Goal: Navigation & Orientation: Find specific page/section

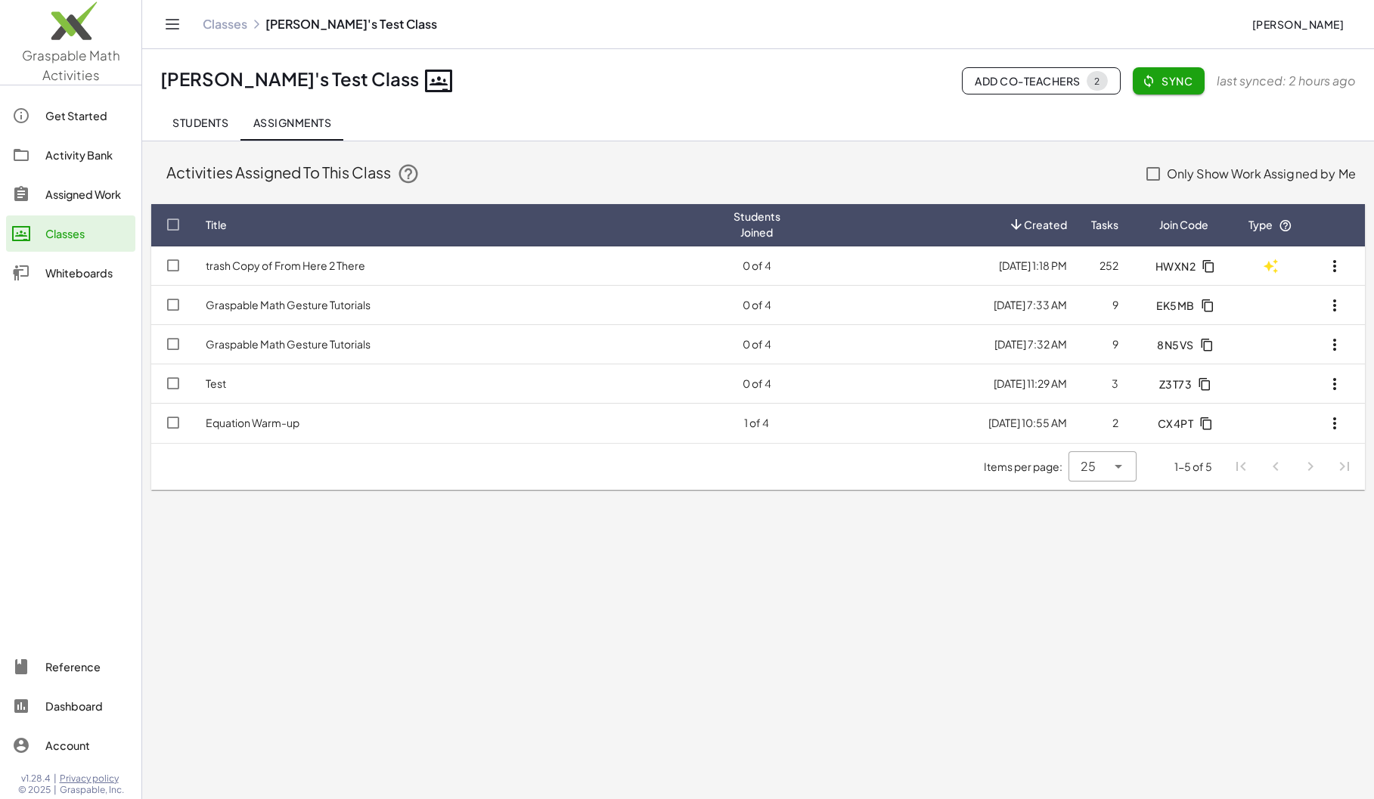
click at [85, 228] on div "Classes" at bounding box center [87, 234] width 84 height 18
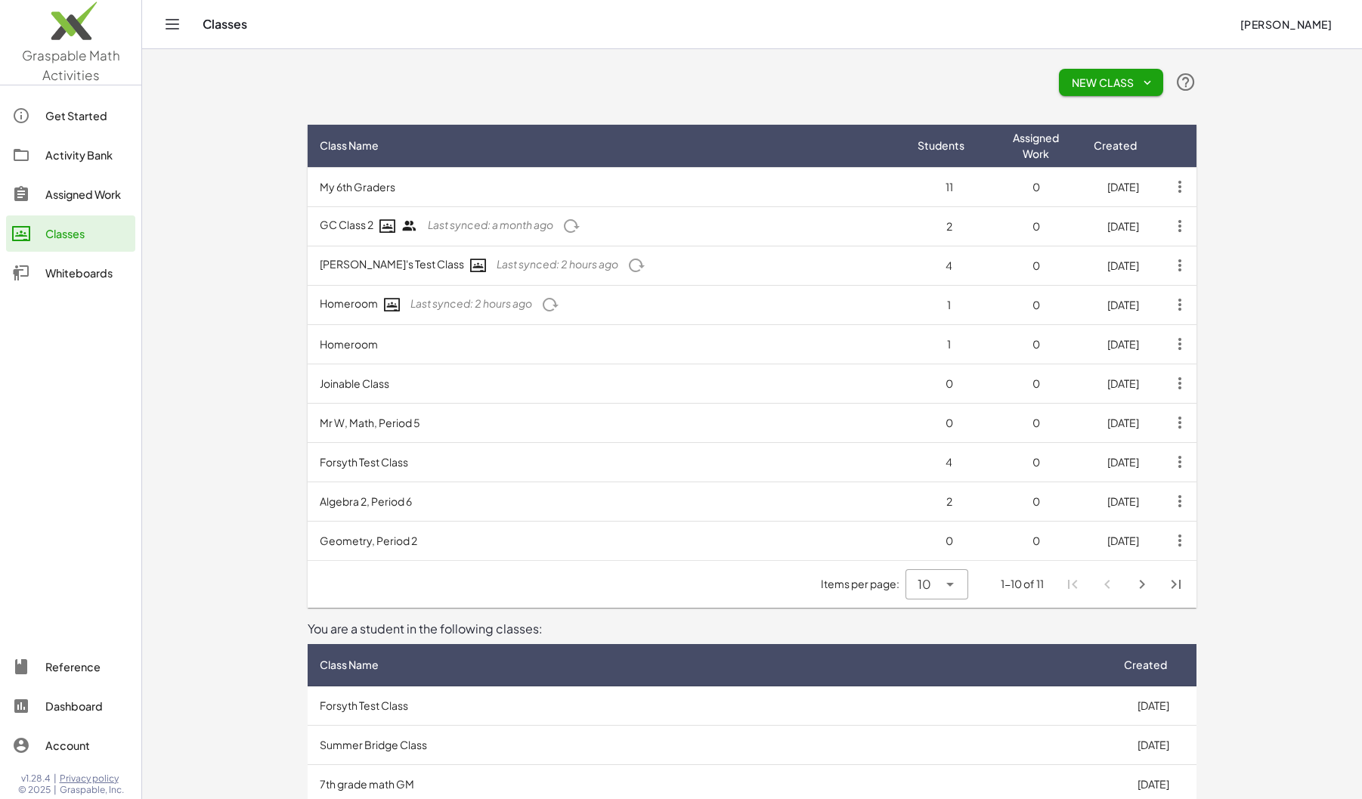
click at [389, 387] on td "Joinable Class" at bounding box center [607, 383] width 598 height 39
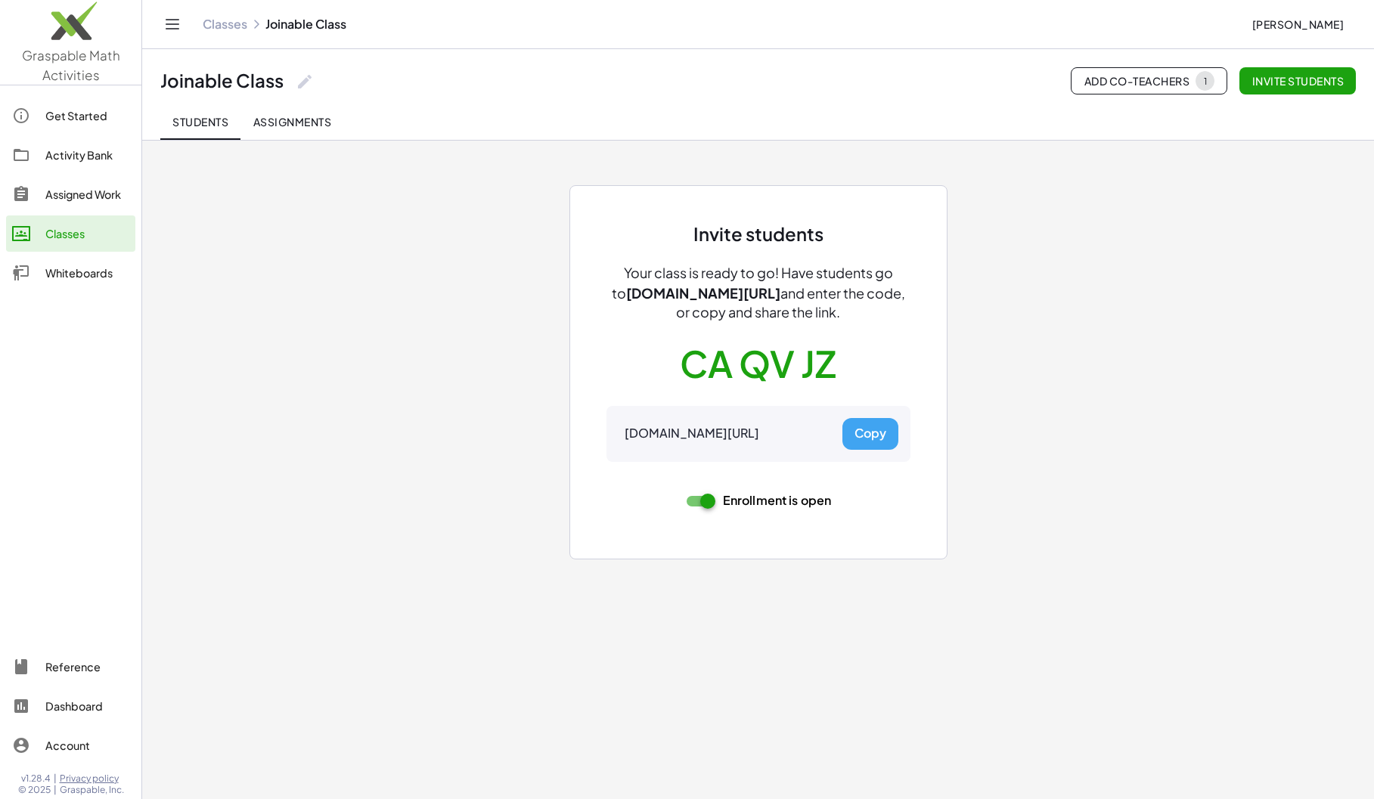
click at [280, 125] on span "Assignments" at bounding box center [291, 122] width 79 height 14
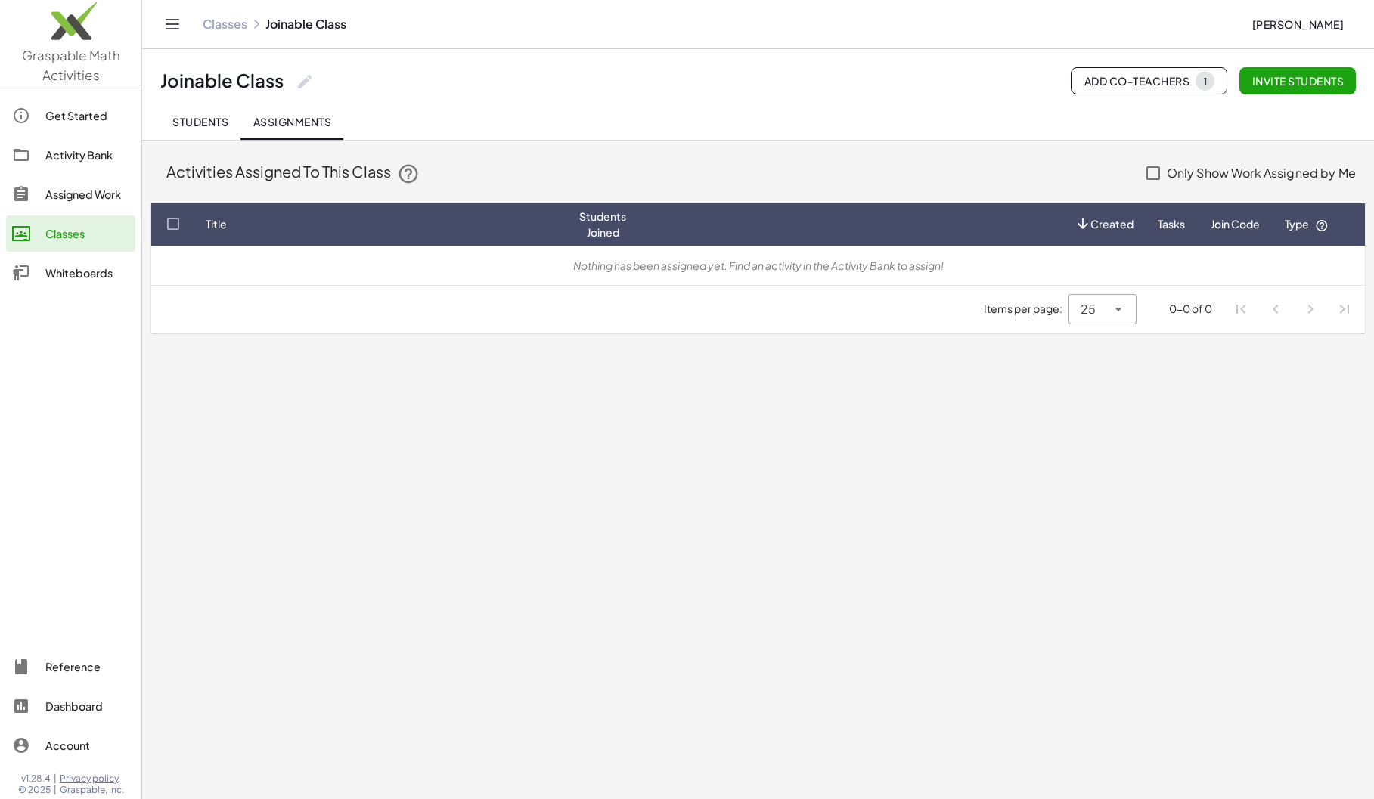
click at [198, 121] on span "Students" at bounding box center [200, 122] width 56 height 14
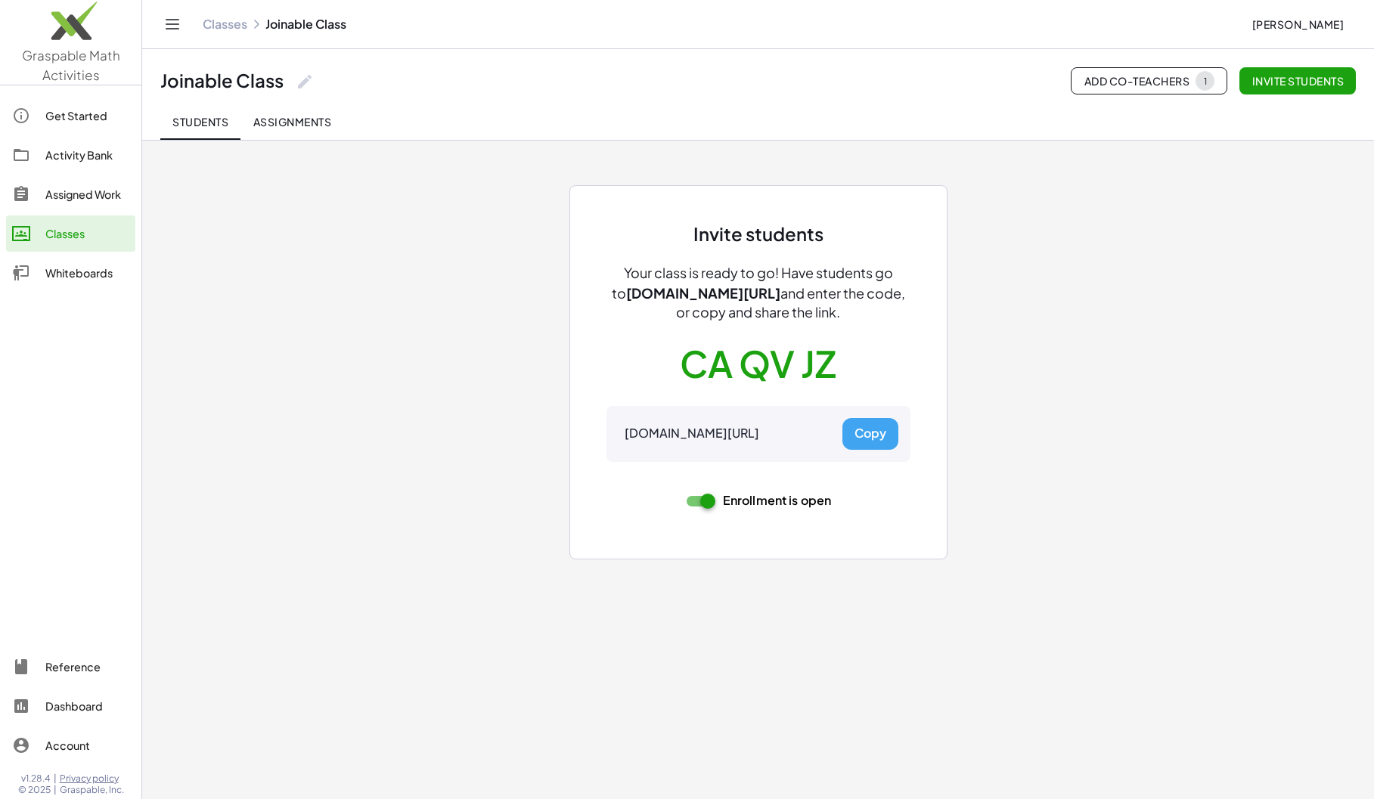
click at [869, 428] on button "Copy" at bounding box center [870, 434] width 56 height 32
click at [289, 124] on span "Assignments" at bounding box center [291, 122] width 79 height 14
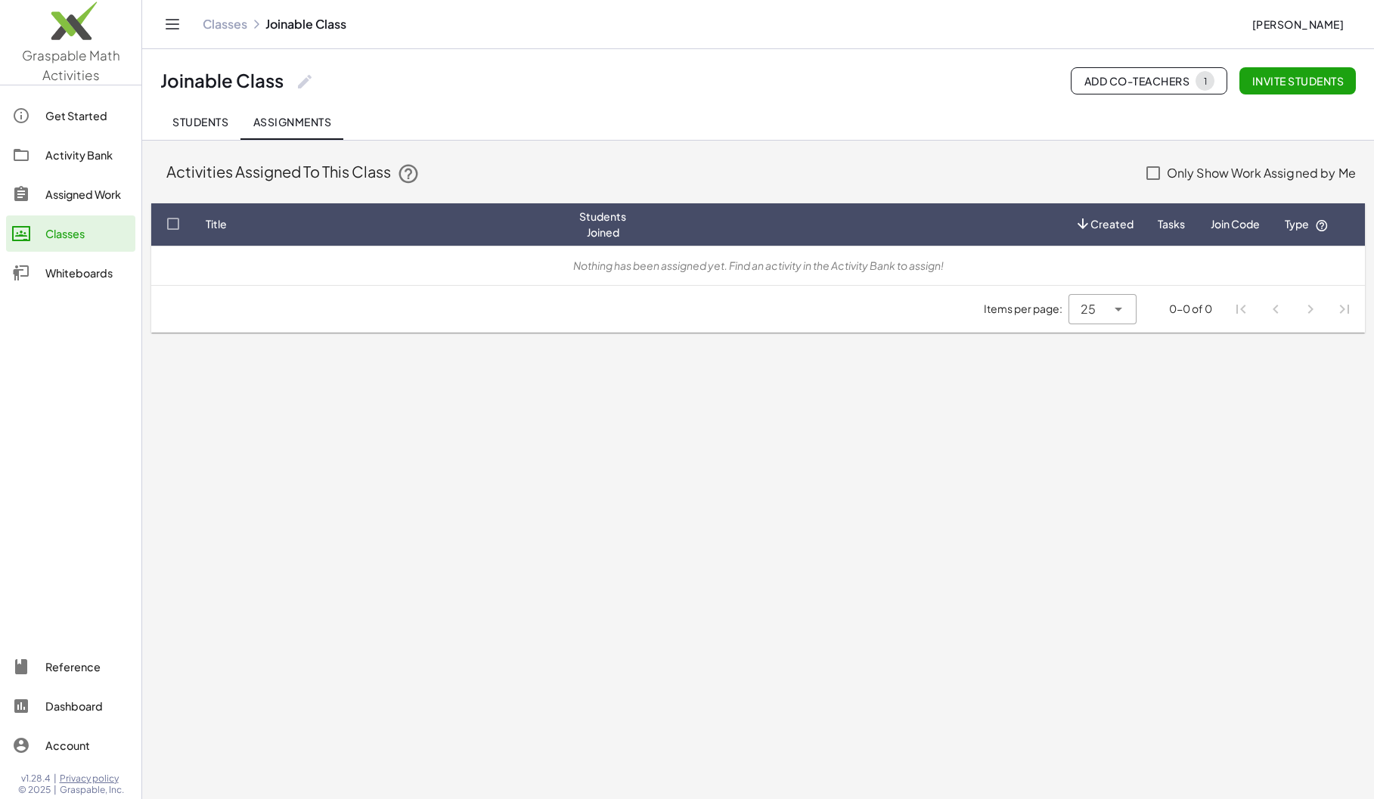
click at [222, 116] on span "Students" at bounding box center [200, 122] width 56 height 14
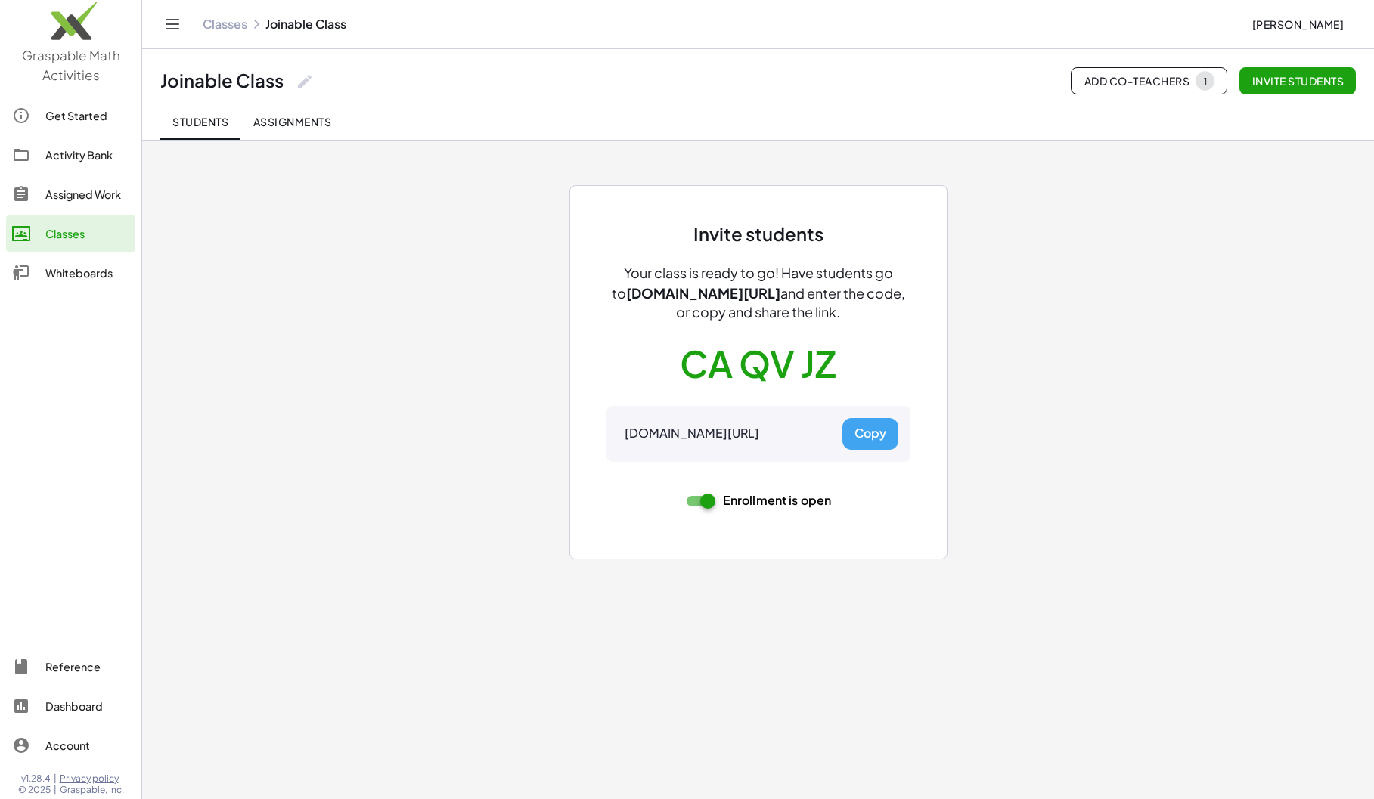
type button "roster"
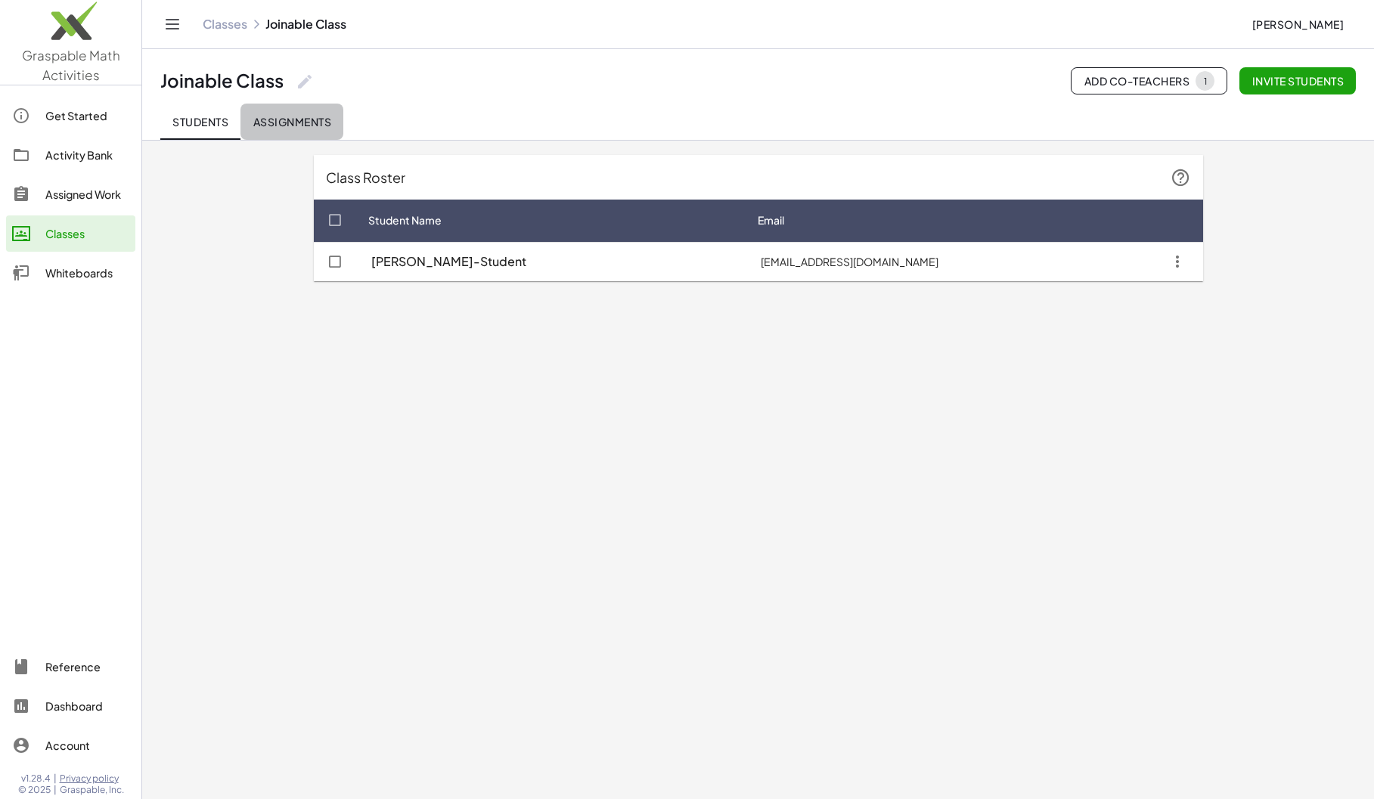
click at [299, 124] on span "Assignments" at bounding box center [291, 122] width 79 height 14
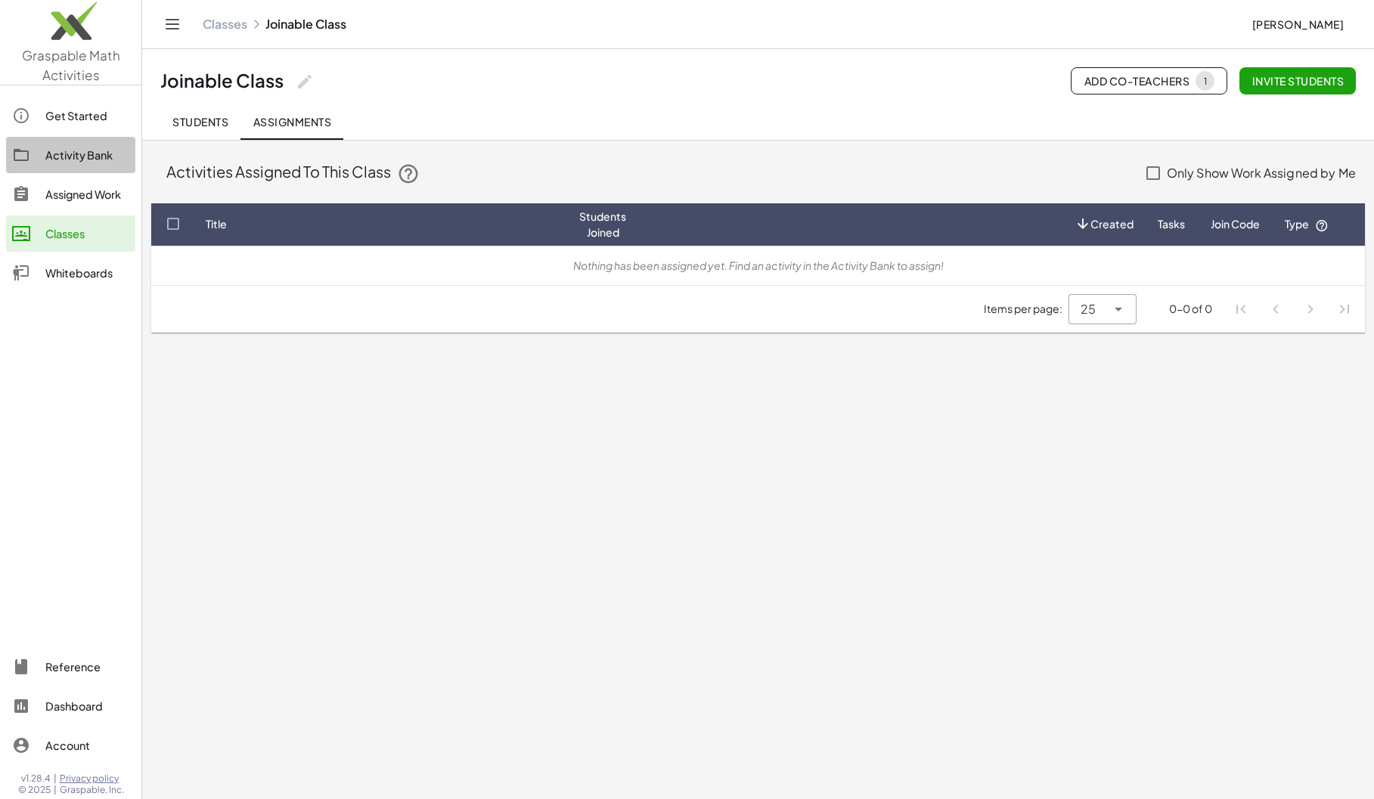
click at [73, 168] on link "Activity Bank" at bounding box center [70, 155] width 129 height 36
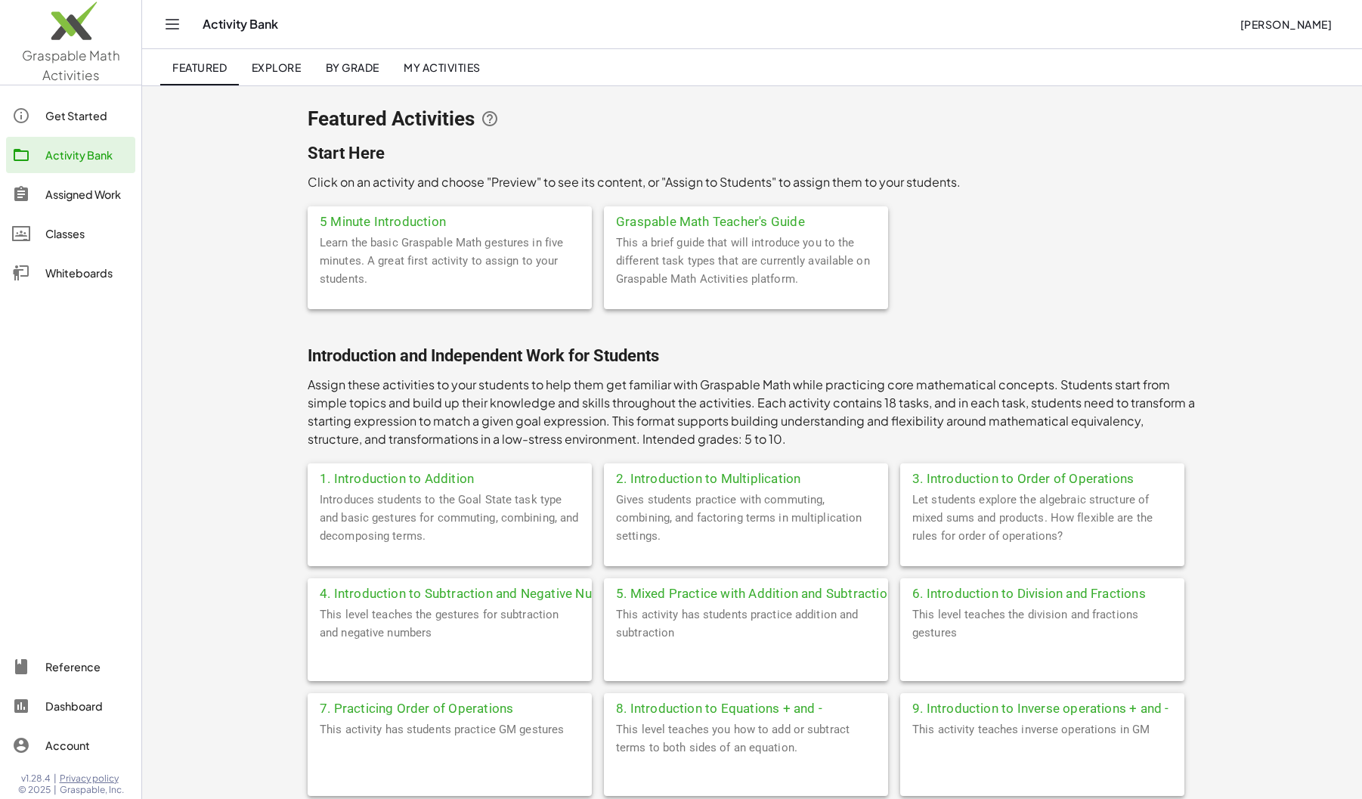
click at [448, 237] on div "Learn the basic Graspable Math gestures in five minutes. A great first activity…" at bounding box center [450, 272] width 284 height 76
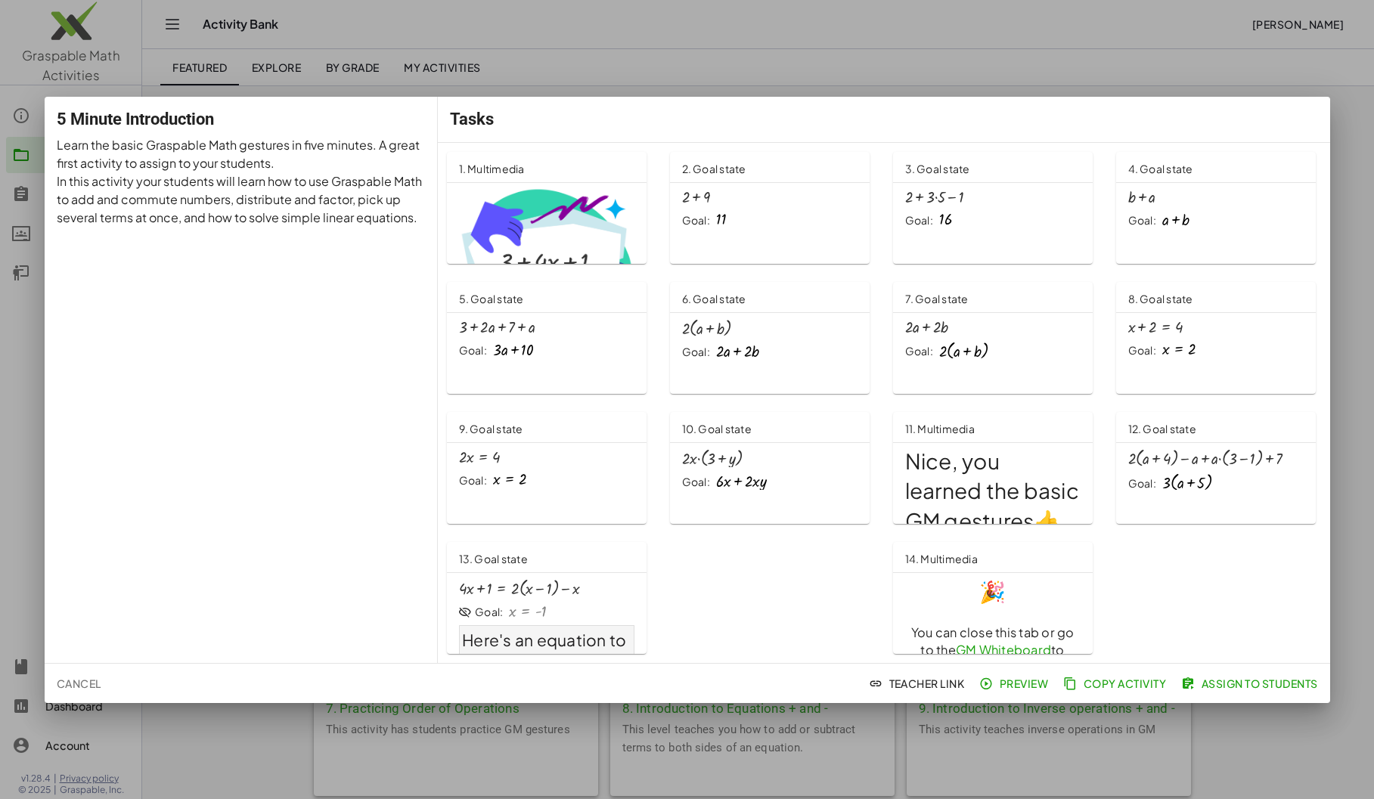
click at [608, 51] on div at bounding box center [687, 399] width 1374 height 799
